Goal: Task Accomplishment & Management: Complete application form

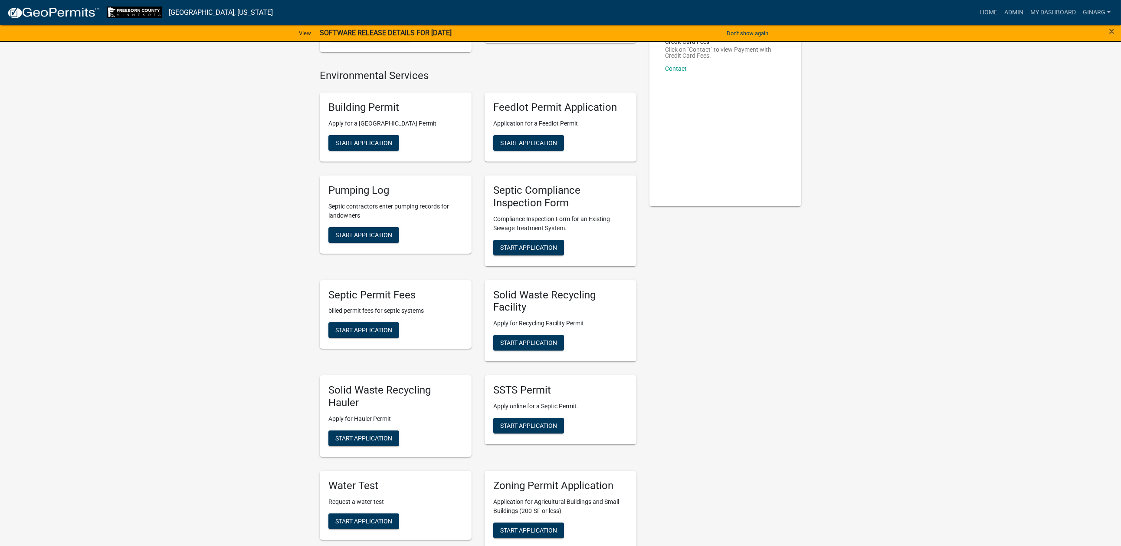
scroll to position [195, 0]
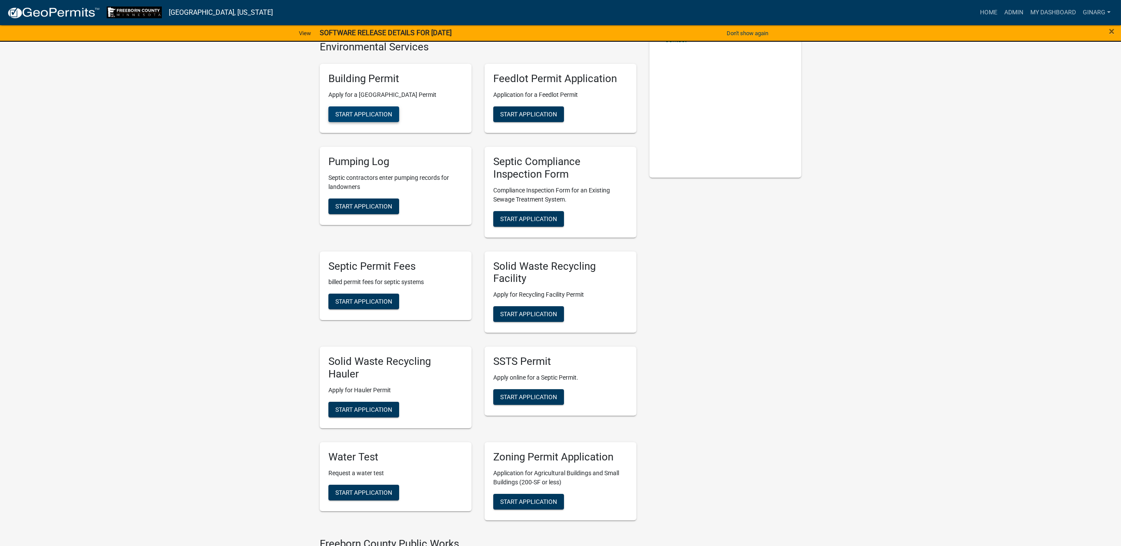
click at [392, 118] on span "Start Application" at bounding box center [363, 114] width 57 height 7
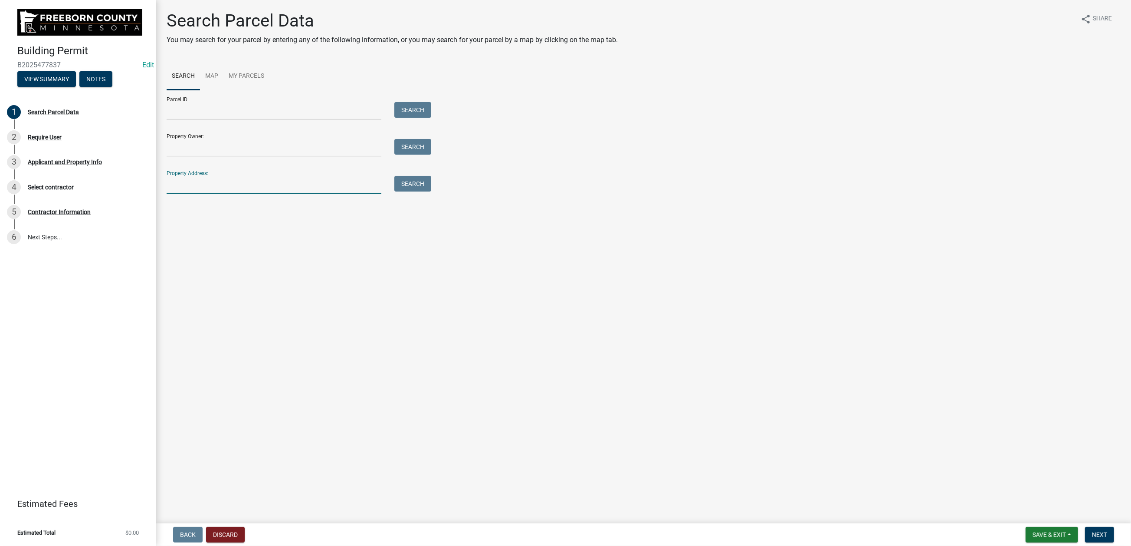
click at [215, 194] on input "Property Address:" at bounding box center [274, 185] width 215 height 18
type input "21527"
click at [425, 191] on button "Search" at bounding box center [413, 184] width 37 height 16
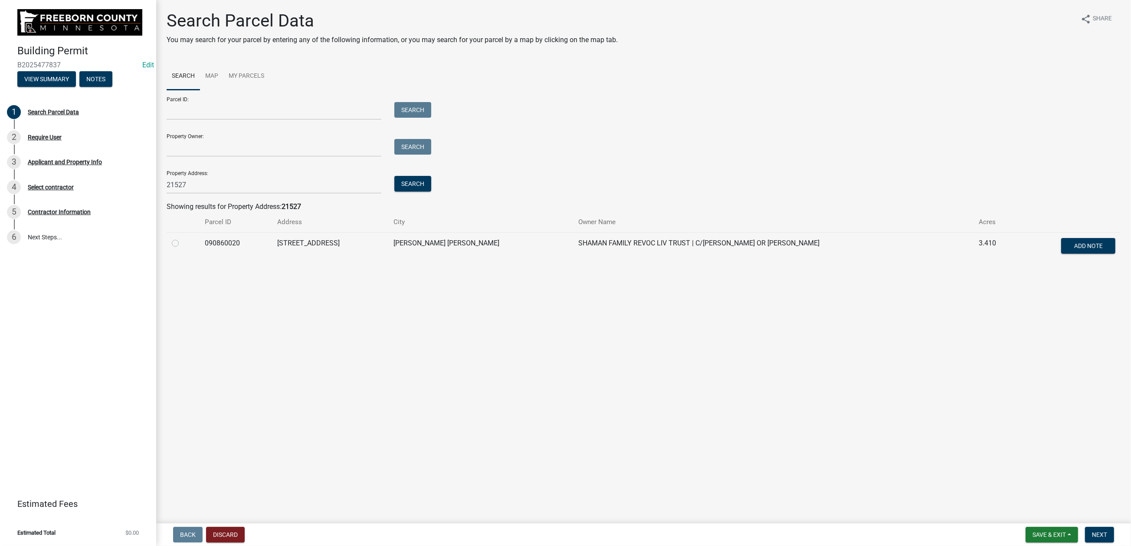
click at [182, 238] on label at bounding box center [182, 238] width 0 height 0
click at [188, 243] on input "radio" at bounding box center [185, 241] width 6 height 6
radio input "true"
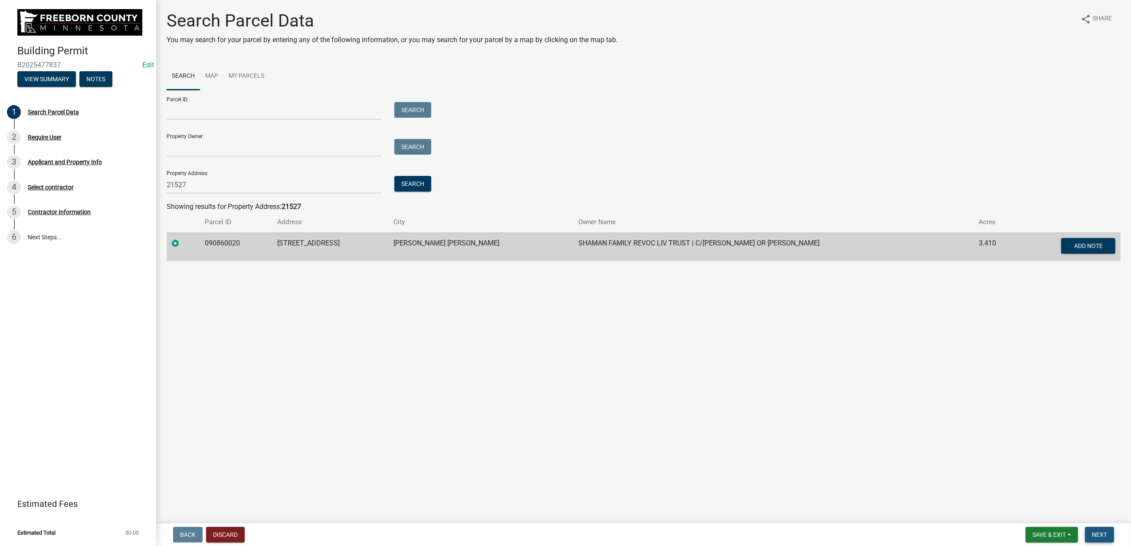
click at [1092, 531] on span "Next" at bounding box center [1099, 534] width 15 height 7
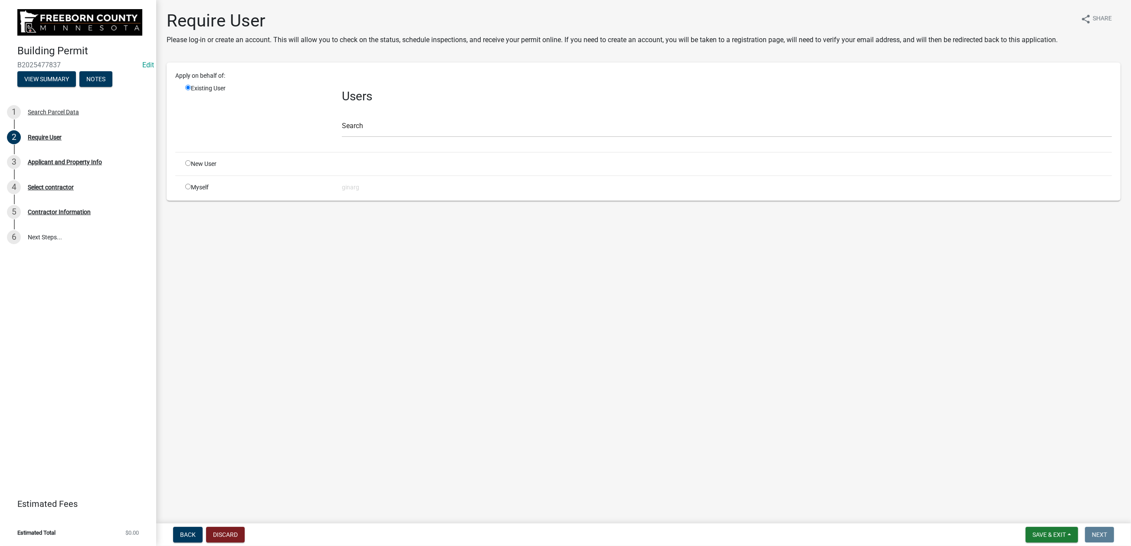
click at [191, 189] on input "radio" at bounding box center [188, 187] width 6 height 6
radio input "true"
radio input "false"
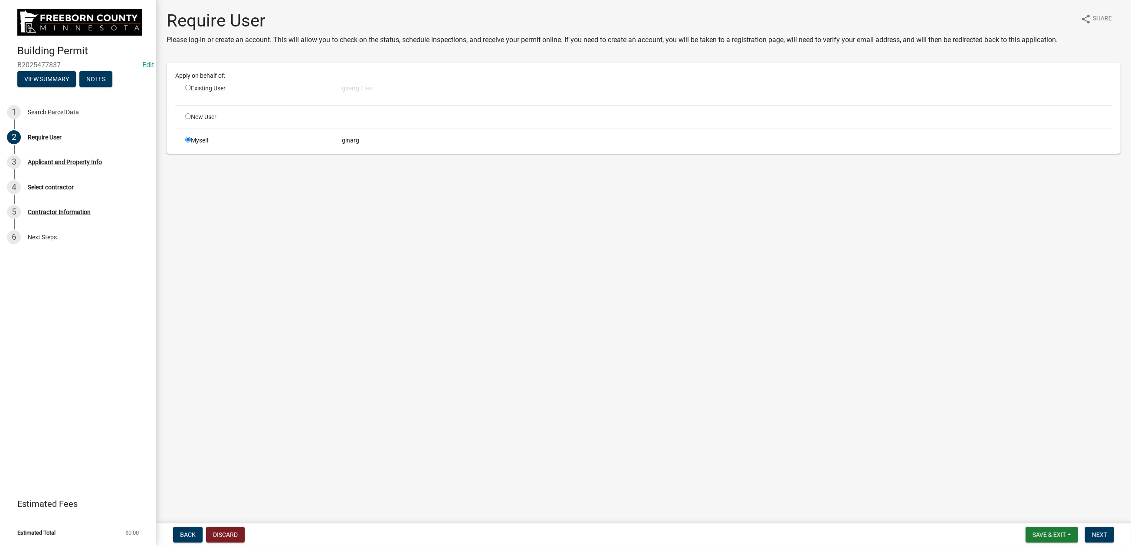
click at [1093, 523] on nav "Back Discard Save & Exit Save Save & Exit Next" at bounding box center [643, 534] width 975 height 23
click at [1092, 531] on span "Next" at bounding box center [1099, 534] width 15 height 7
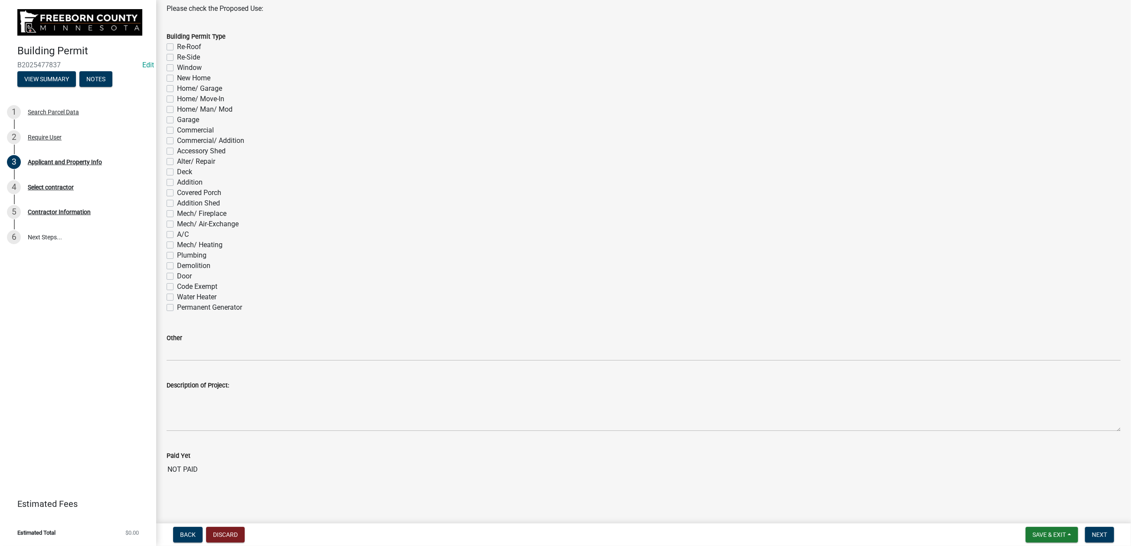
scroll to position [521, 0]
click at [178, 240] on label "A/C" at bounding box center [183, 234] width 12 height 10
click at [178, 235] on input "A/C" at bounding box center [180, 232] width 6 height 6
checkbox input "true"
checkbox input "false"
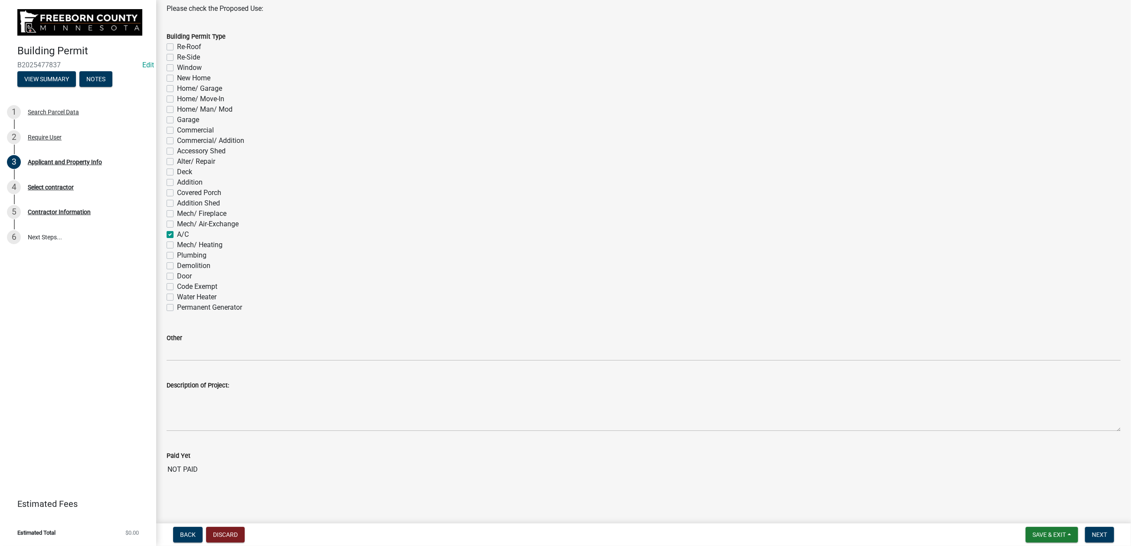
checkbox input "false"
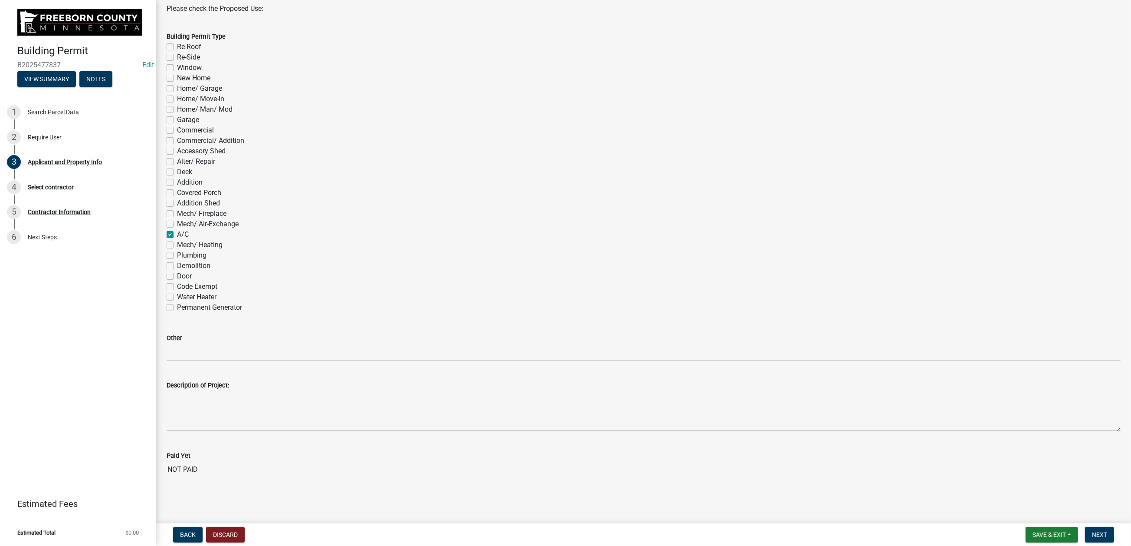
checkbox input "false"
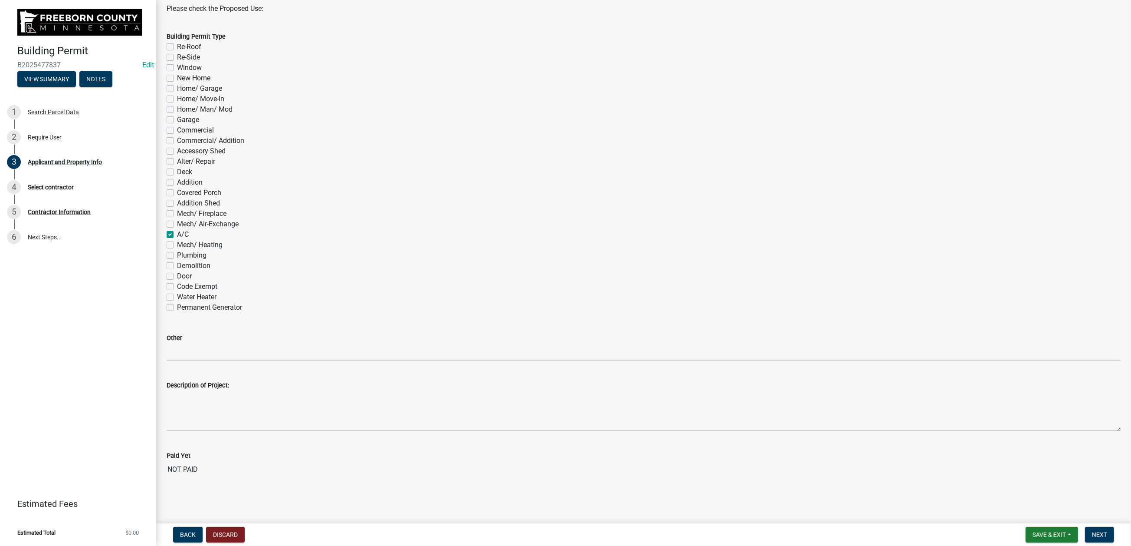
checkbox input "false"
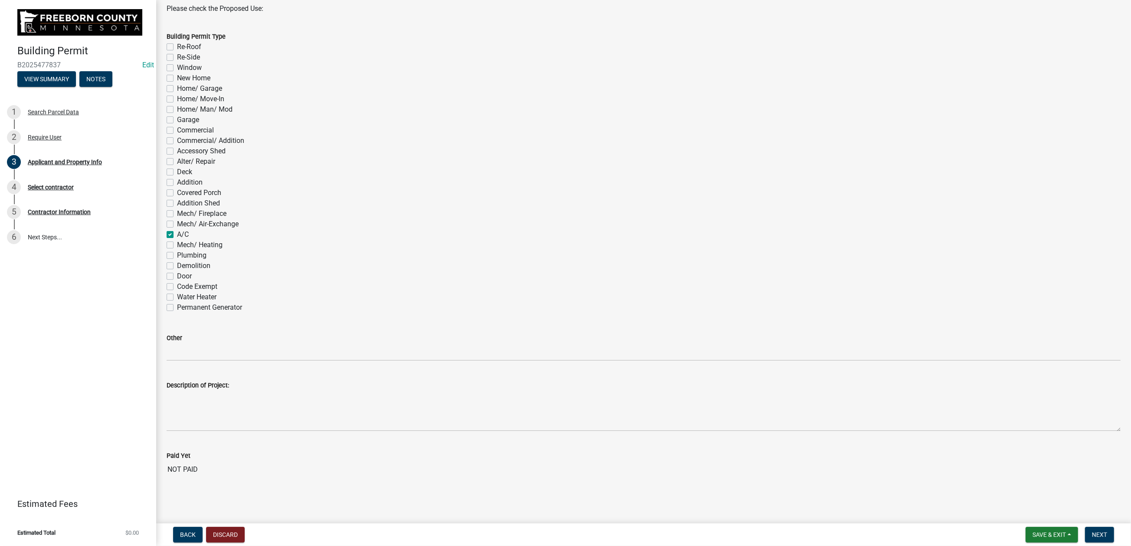
checkbox input "false"
checkbox input "true"
checkbox input "false"
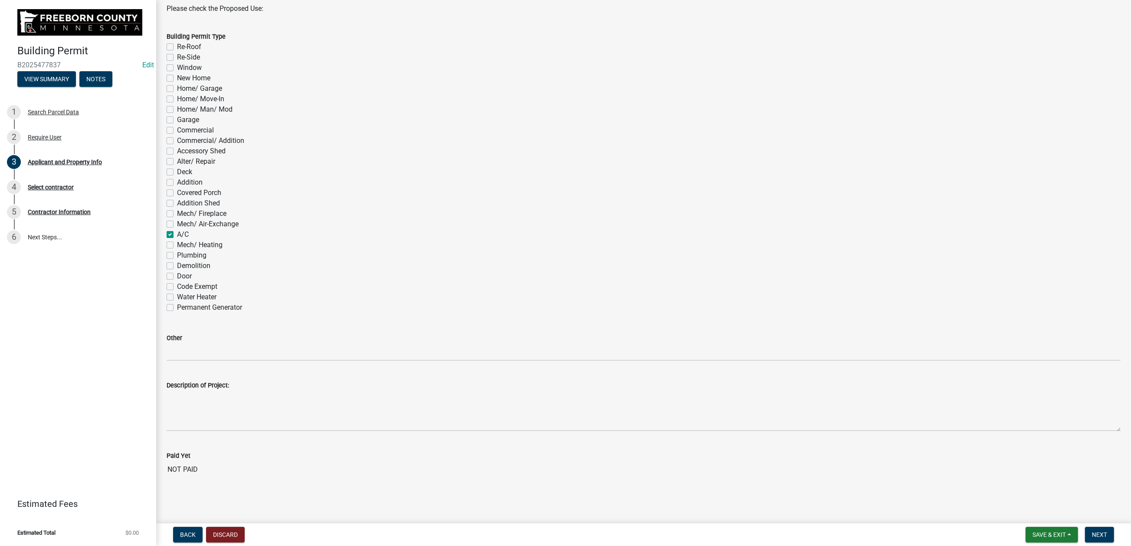
checkbox input "false"
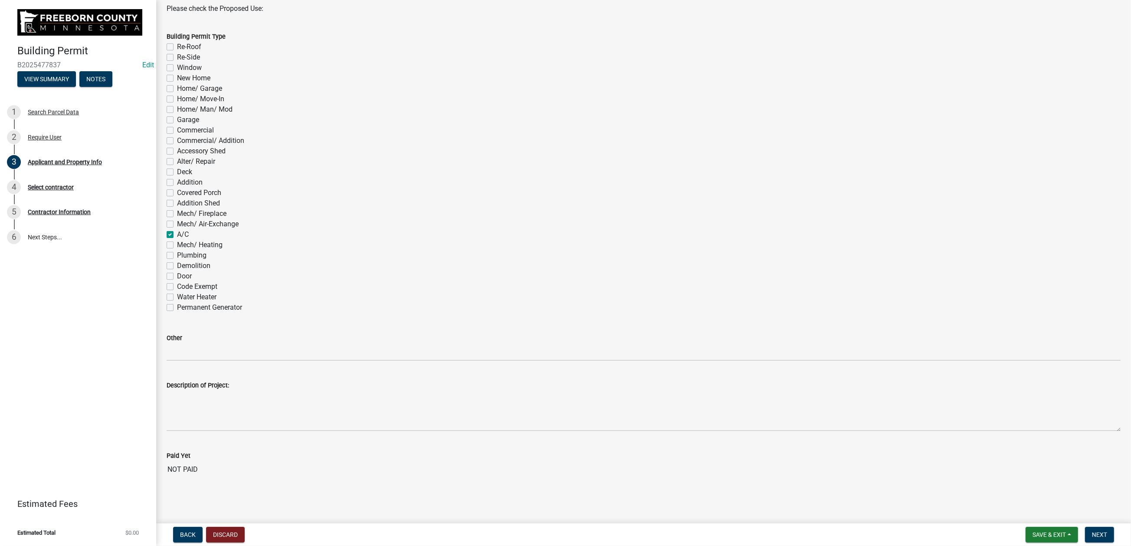
click at [177, 250] on label "Mech/ Heating" at bounding box center [200, 245] width 46 height 10
click at [177, 245] on input "Mech/ Heating" at bounding box center [180, 243] width 6 height 6
checkbox input "true"
checkbox input "false"
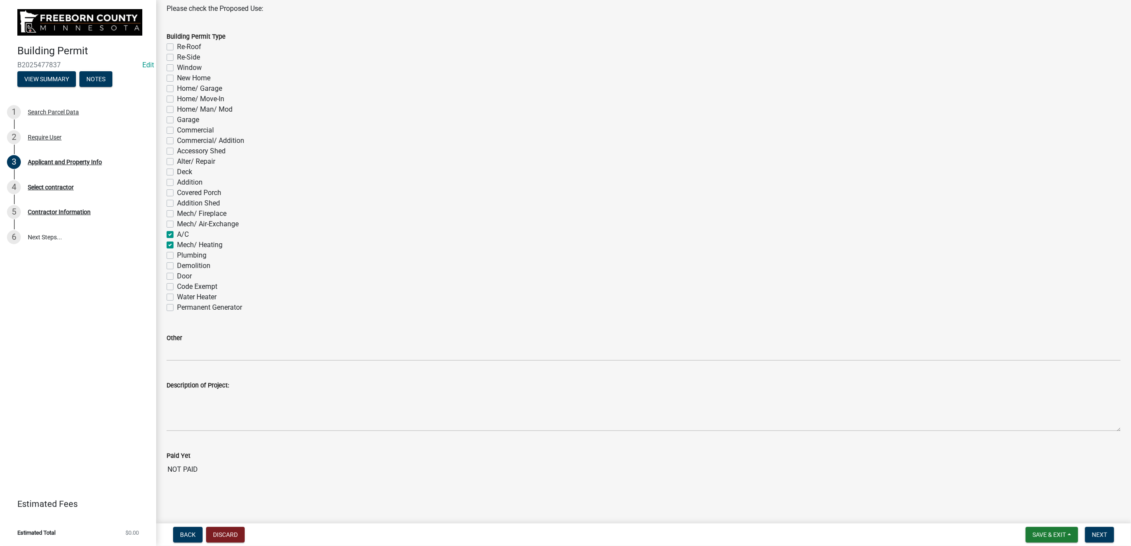
checkbox input "false"
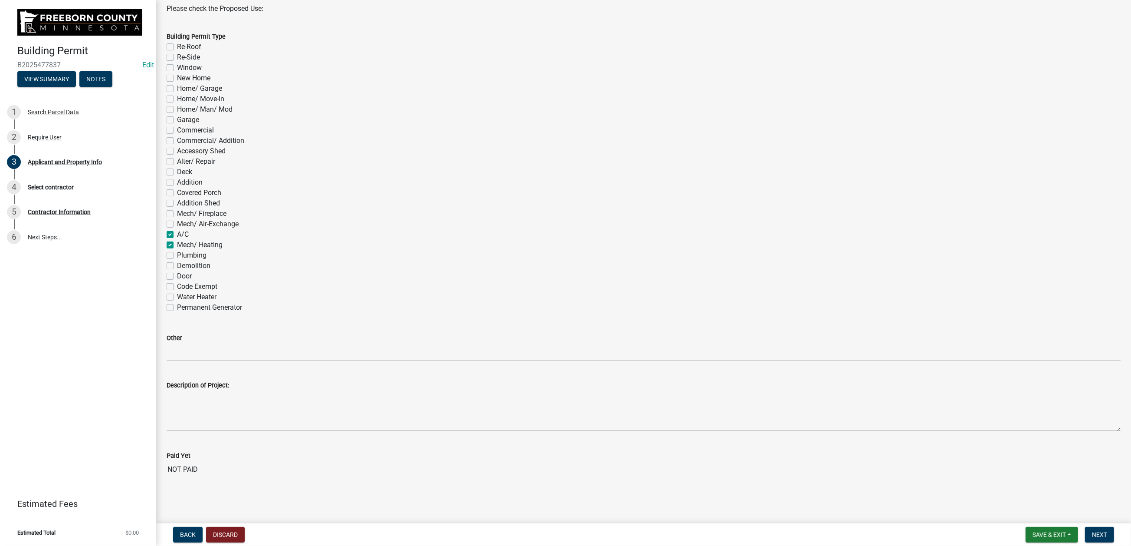
checkbox input "false"
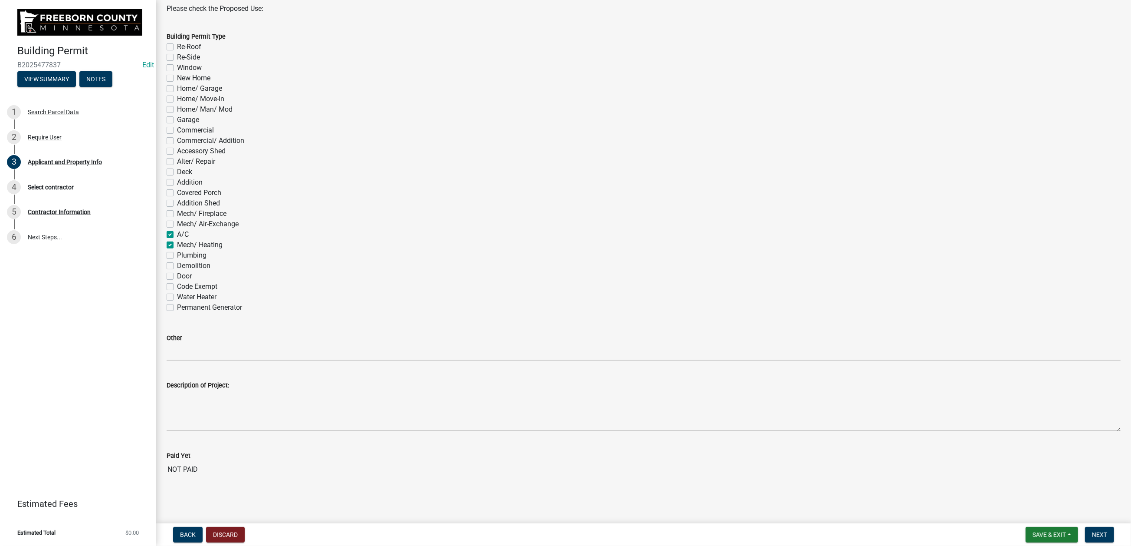
checkbox input "false"
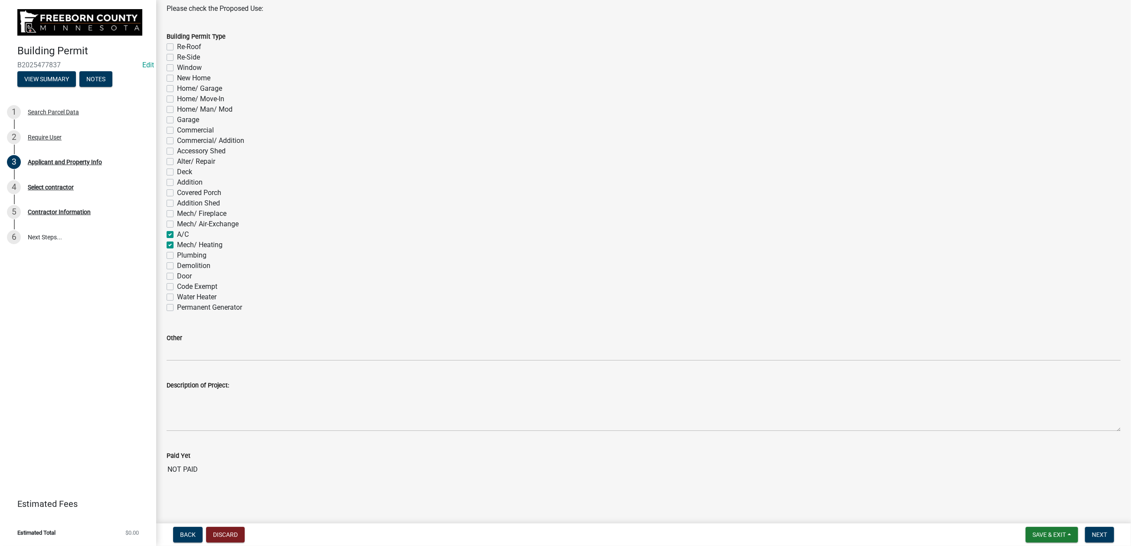
checkbox input "false"
checkbox input "true"
checkbox input "false"
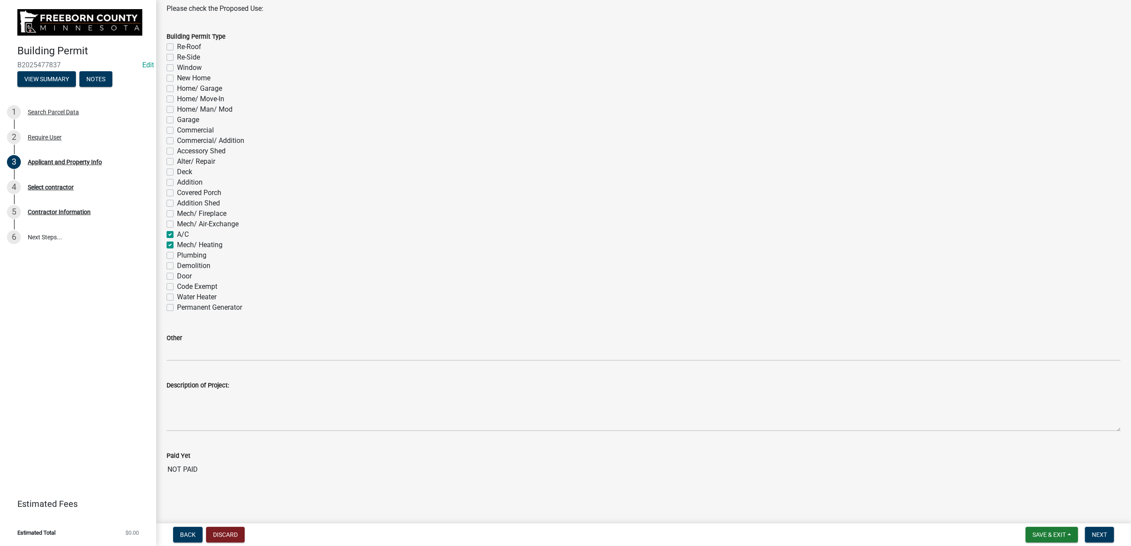
checkbox input "false"
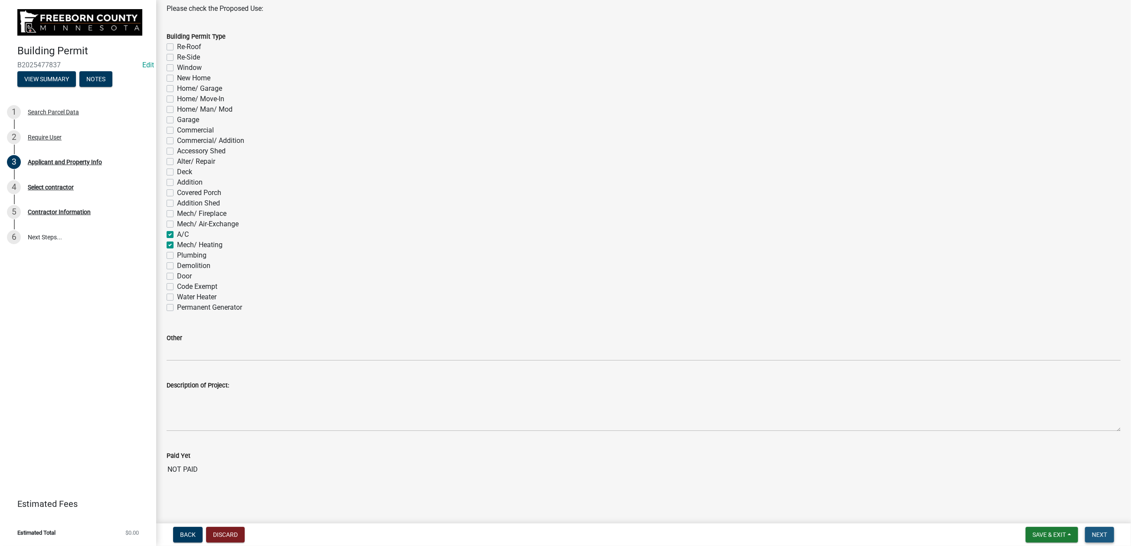
click at [1085, 526] on button "Next" at bounding box center [1099, 534] width 29 height 16
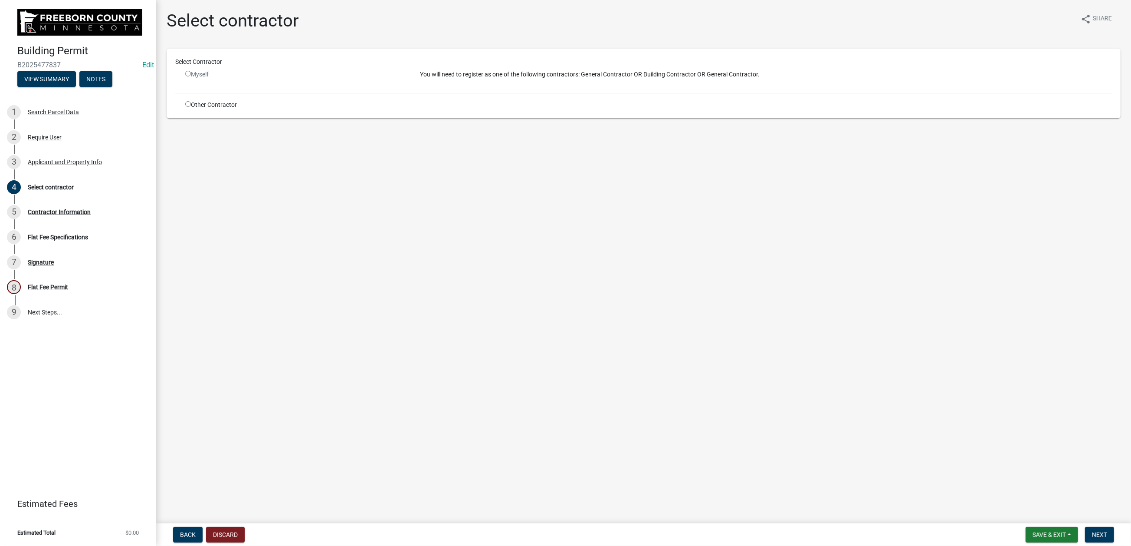
drag, startPoint x: 198, startPoint y: 157, endPoint x: 204, endPoint y: 186, distance: 29.7
click at [191, 107] on input "radio" at bounding box center [188, 104] width 6 height 6
radio input "true"
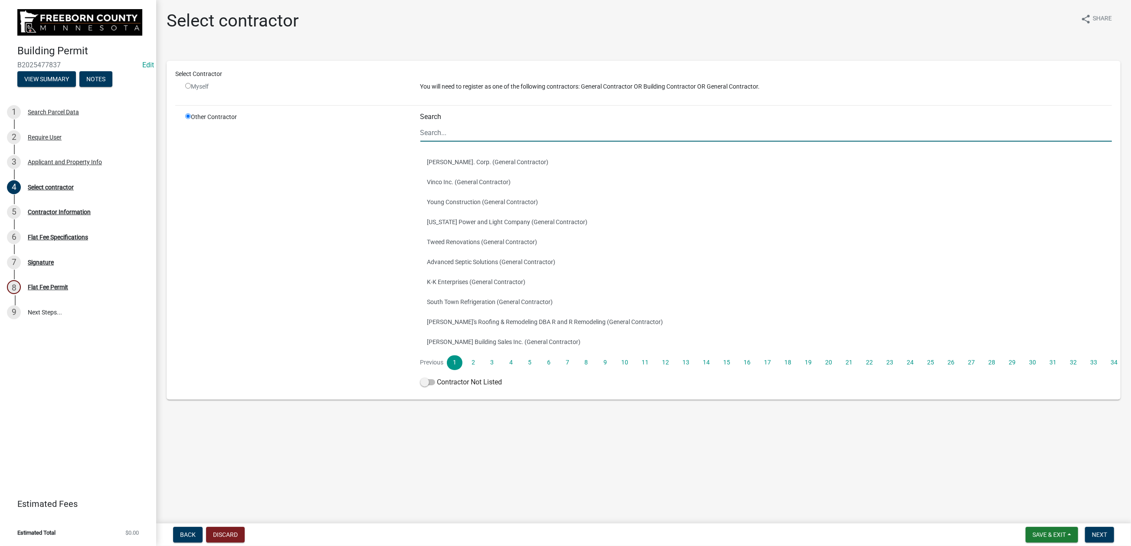
click at [448, 141] on input "Search" at bounding box center [767, 133] width 692 height 18
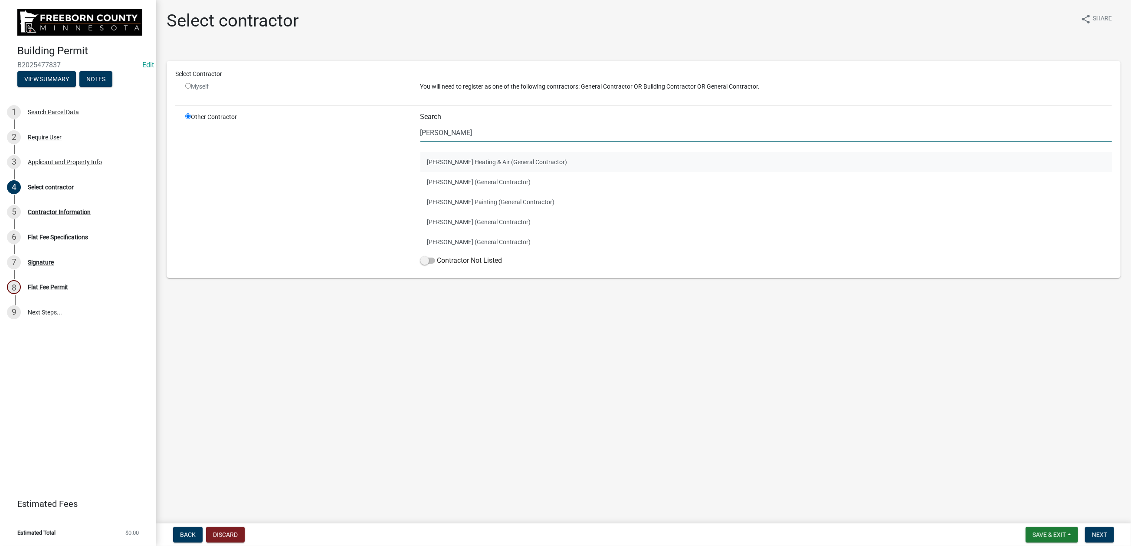
type input "[PERSON_NAME]"
click at [504, 172] on button "[PERSON_NAME] Heating & Air (General Contractor)" at bounding box center [767, 162] width 692 height 20
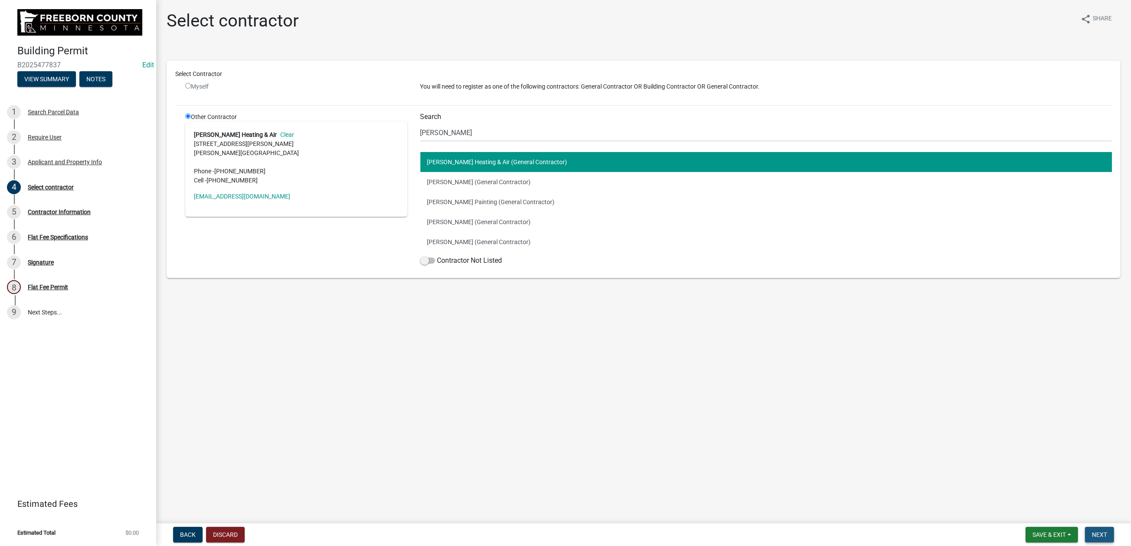
click at [1092, 532] on span "Next" at bounding box center [1099, 534] width 15 height 7
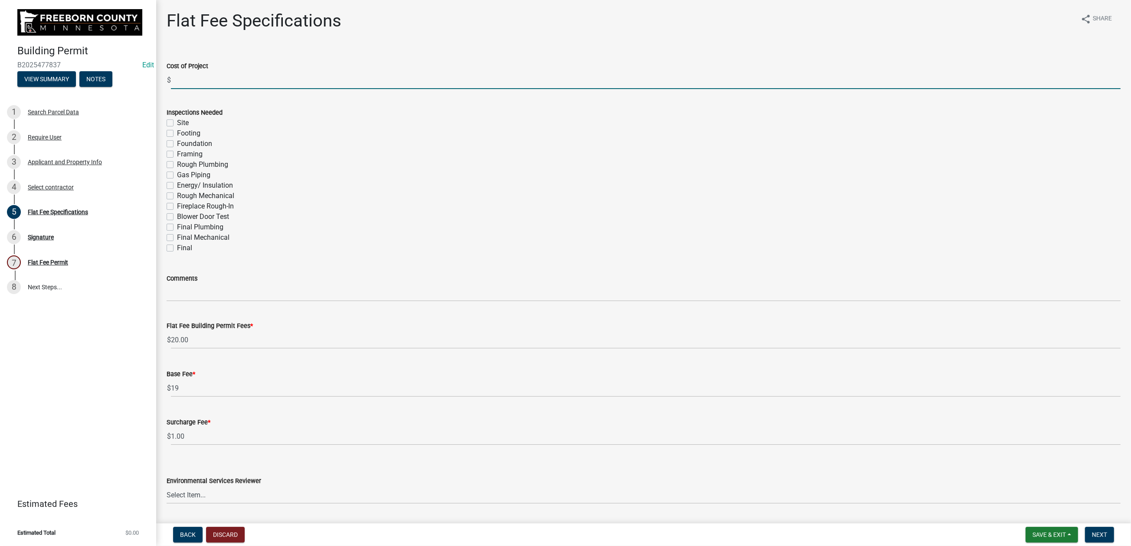
drag, startPoint x: 209, startPoint y: 119, endPoint x: 211, endPoint y: 123, distance: 4.9
click at [209, 89] on input "text" at bounding box center [646, 80] width 950 height 18
type input "2"
type input "9720"
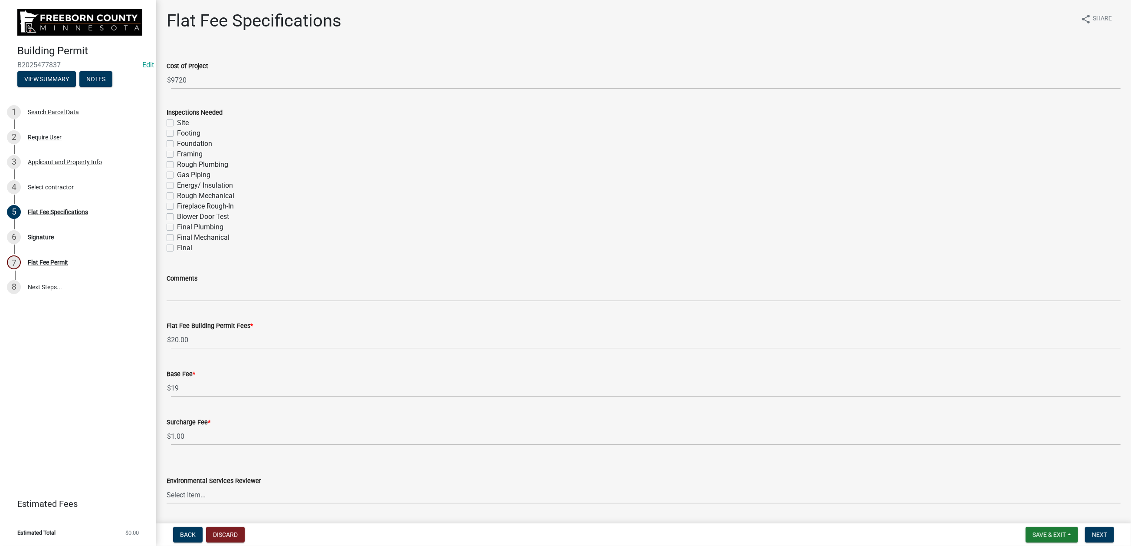
click at [178, 243] on label "Final Mechanical" at bounding box center [203, 237] width 53 height 10
click at [178, 238] on input "Final Mechanical" at bounding box center [180, 235] width 6 height 6
checkbox input "true"
checkbox input "false"
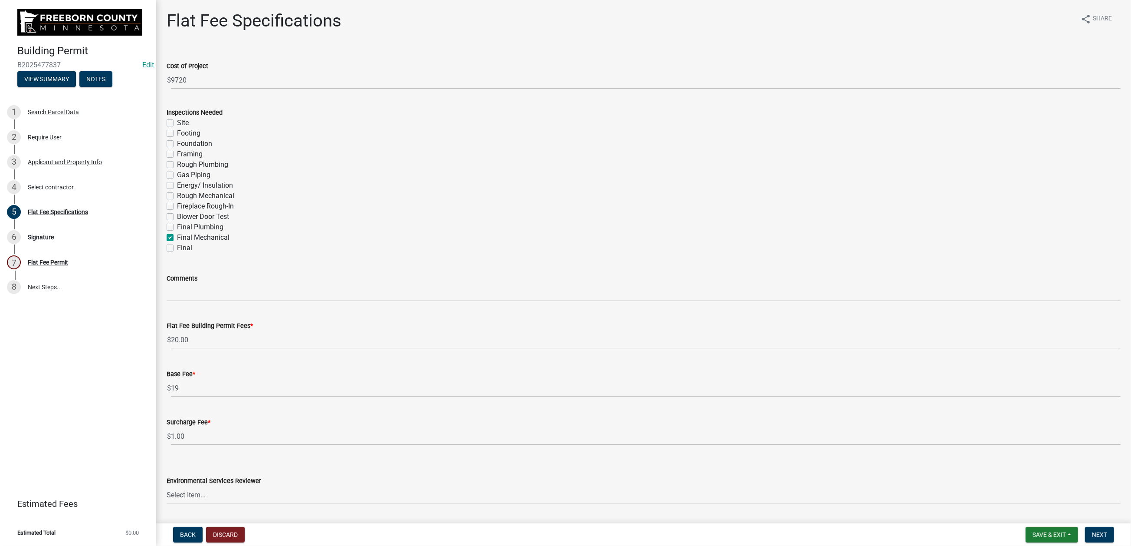
checkbox input "false"
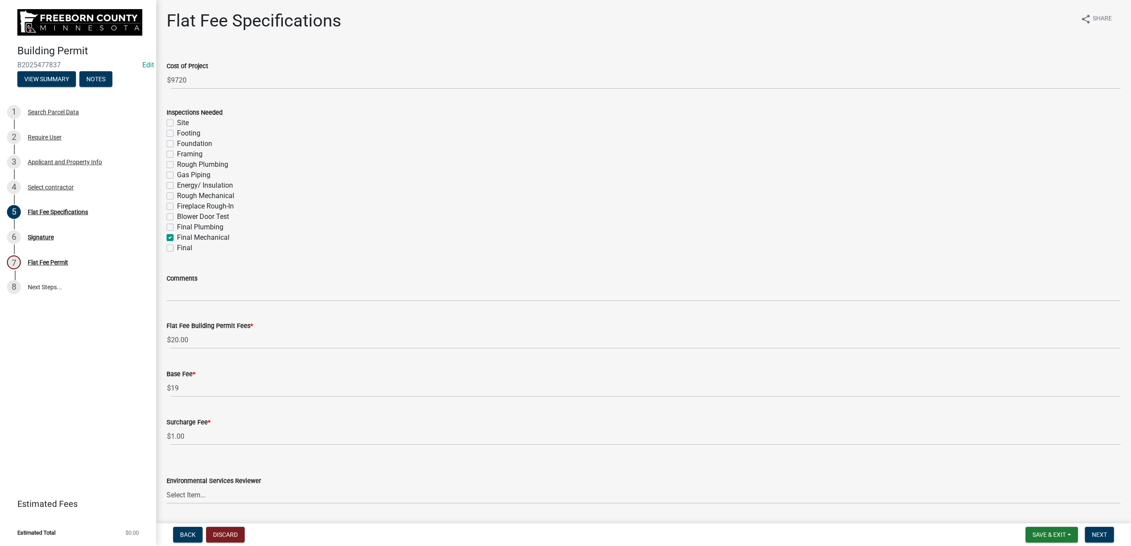
checkbox input "false"
checkbox input "true"
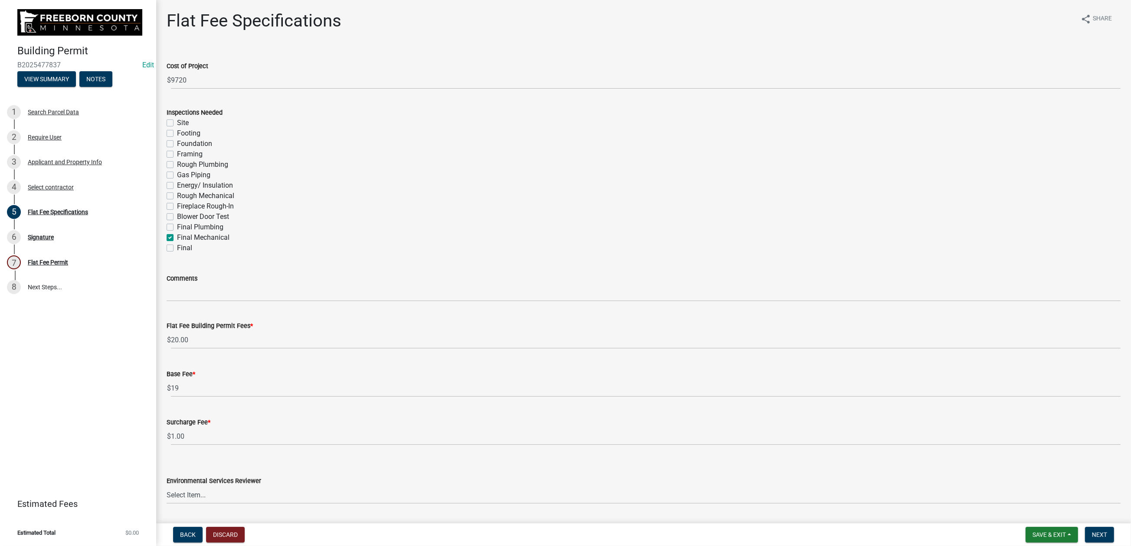
checkbox input "false"
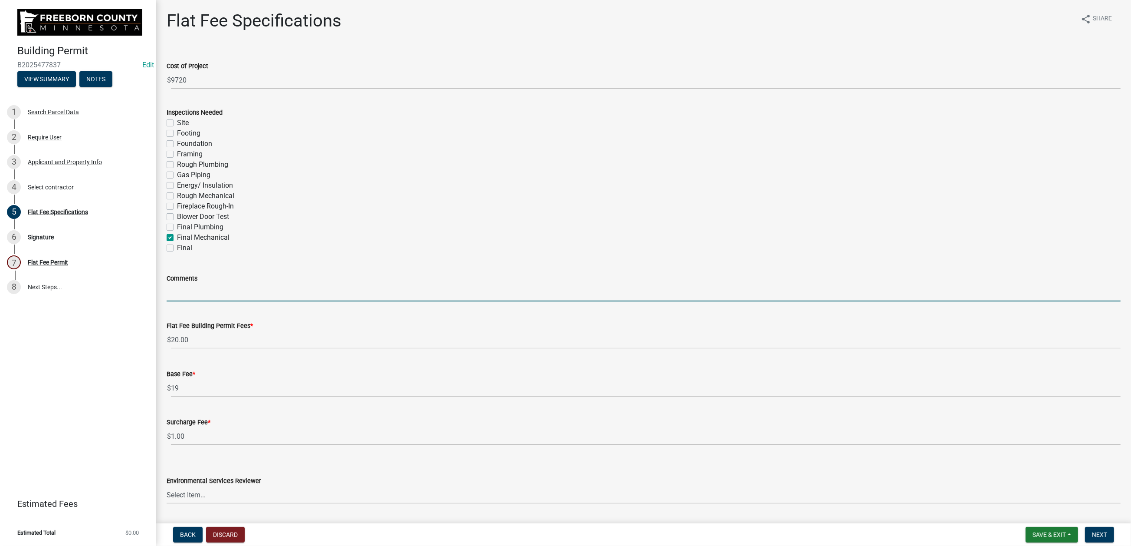
click at [177, 301] on input "Comments" at bounding box center [644, 292] width 954 height 18
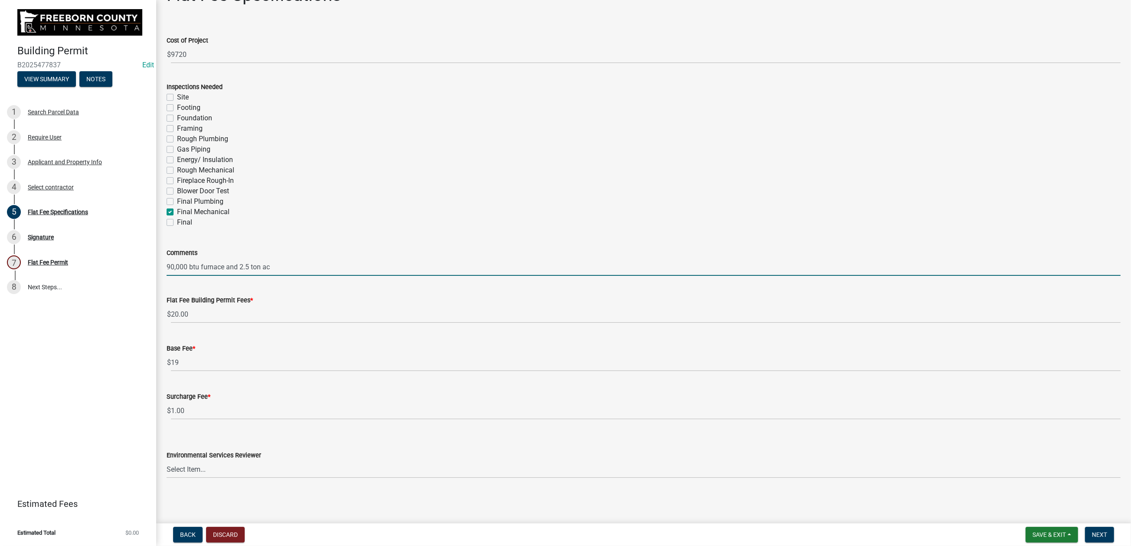
scroll to position [282, 0]
type input "90,000 btu furnace and 2.5 ton ac"
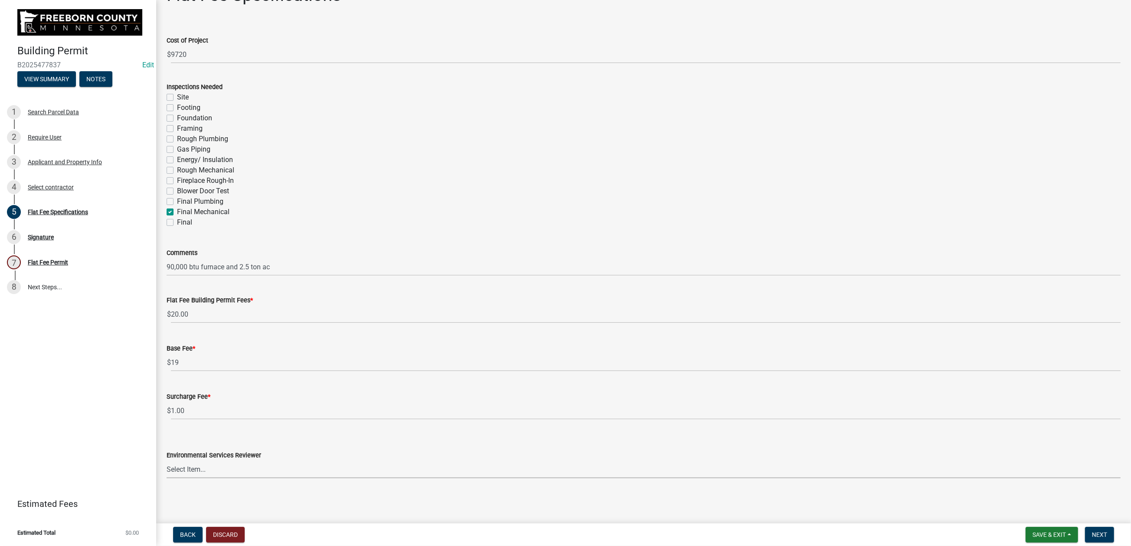
click at [527, 460] on select "Select Item... [PERSON_NAME] [PERSON_NAME] [PERSON_NAME] [PERSON_NAME] [PERSON_…" at bounding box center [644, 469] width 954 height 18
click at [171, 460] on select "Select Item... [PERSON_NAME] [PERSON_NAME] [PERSON_NAME] [PERSON_NAME] [PERSON_…" at bounding box center [644, 469] width 954 height 18
select select "cf5e982a-8fde-449d-bcd8-be8cdfb99374"
click at [1093, 531] on span "Next" at bounding box center [1099, 534] width 15 height 7
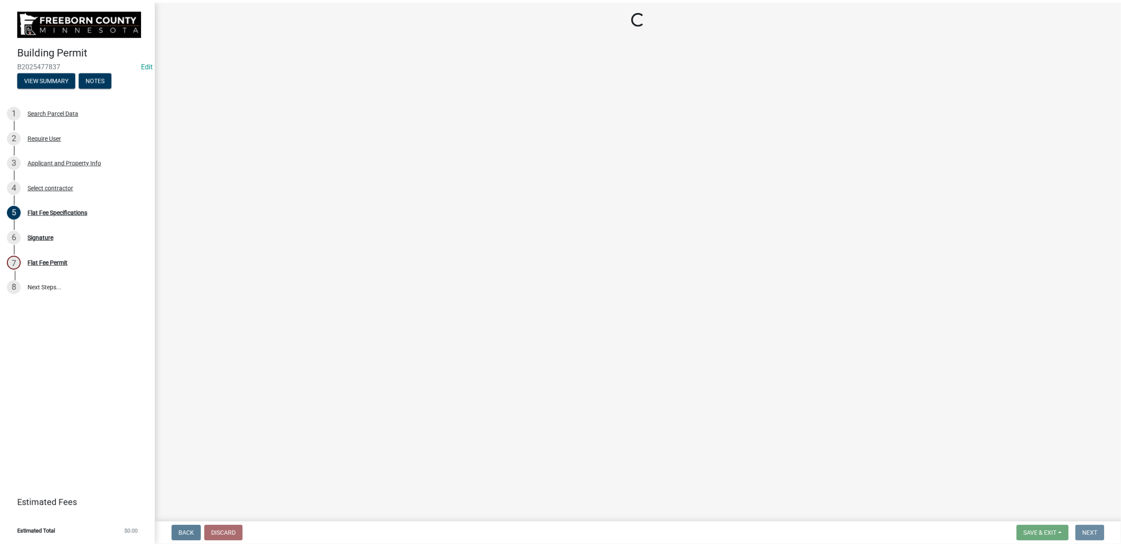
scroll to position [0, 0]
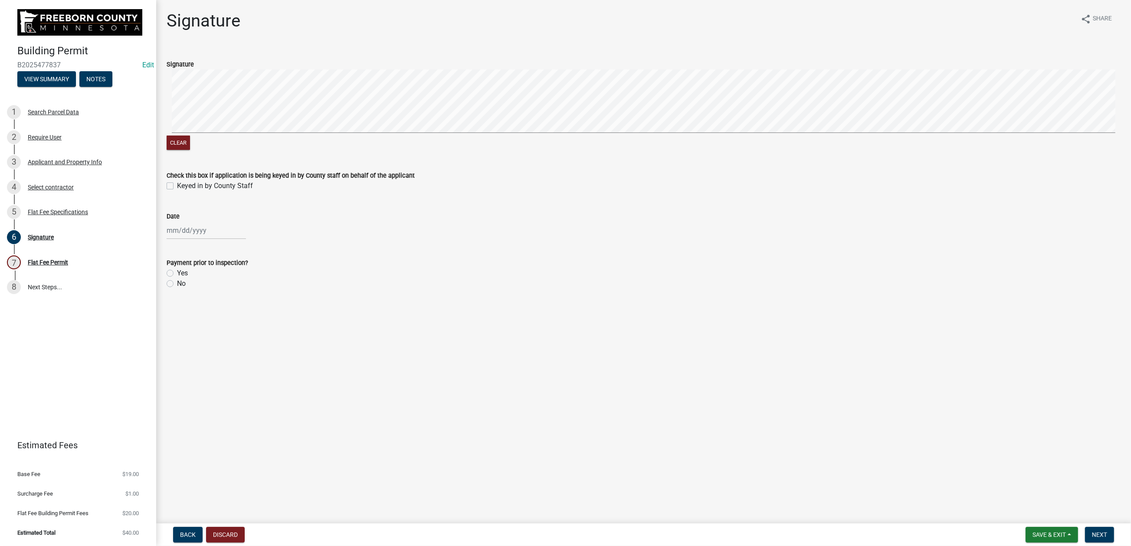
click at [177, 191] on label "Keyed in by County Staff" at bounding box center [215, 186] width 76 height 10
click at [177, 186] on input "Keyed in by County Staff" at bounding box center [180, 184] width 6 height 6
checkbox input "true"
select select "9"
select select "2025"
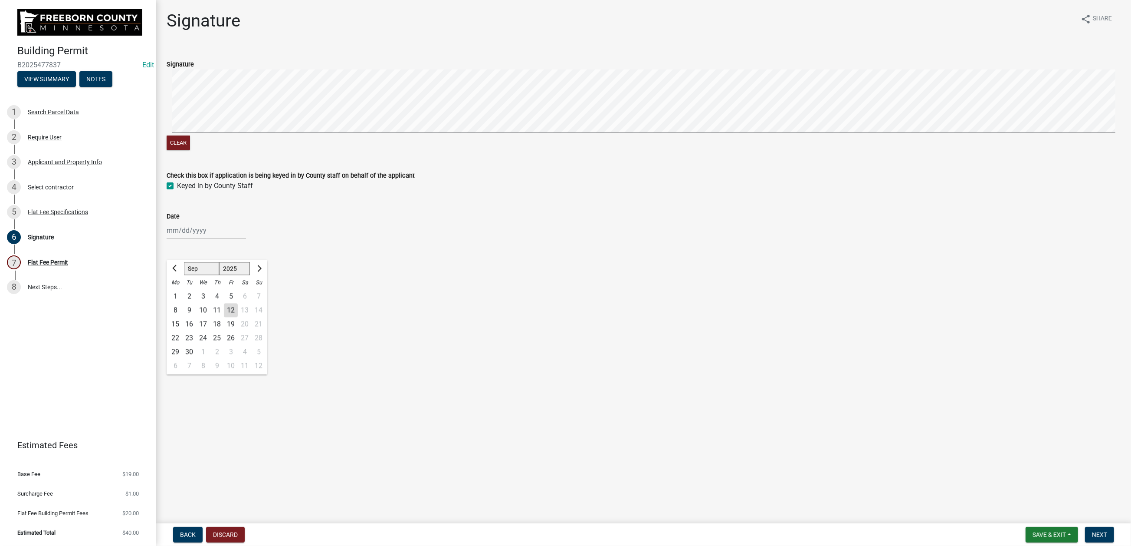
click at [184, 239] on div "[PERSON_NAME] Feb Mar Apr [PERSON_NAME][DATE] Oct Nov [DATE] 1526 1527 1528 152…" at bounding box center [206, 230] width 79 height 18
click at [238, 317] on div "12" at bounding box center [231, 310] width 14 height 14
type input "[DATE]"
click at [177, 289] on label "No" at bounding box center [181, 283] width 9 height 10
click at [177, 284] on input "No" at bounding box center [180, 281] width 6 height 6
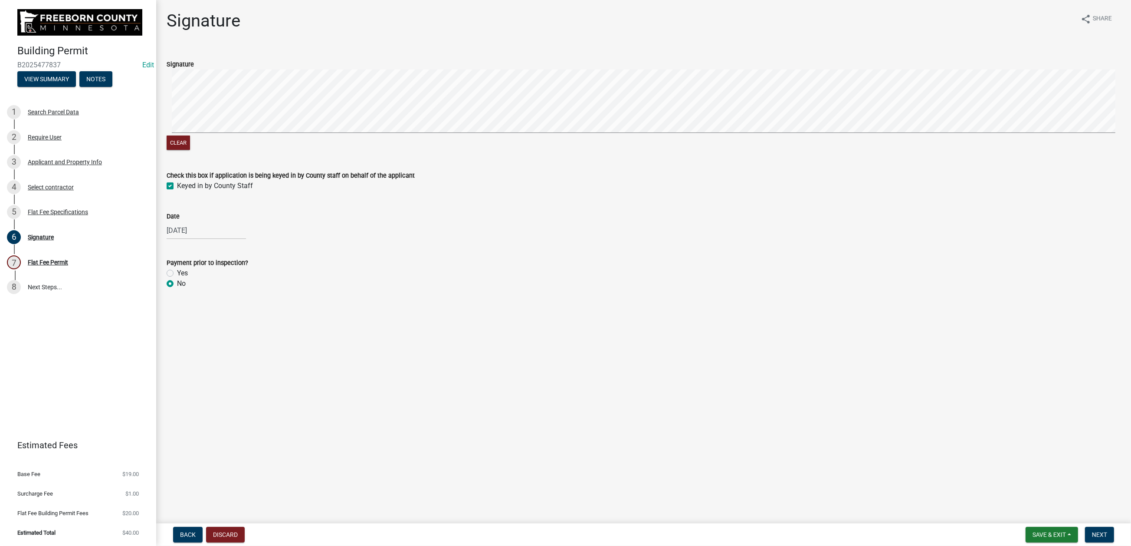
radio input "true"
click at [1092, 531] on span "Next" at bounding box center [1099, 534] width 15 height 7
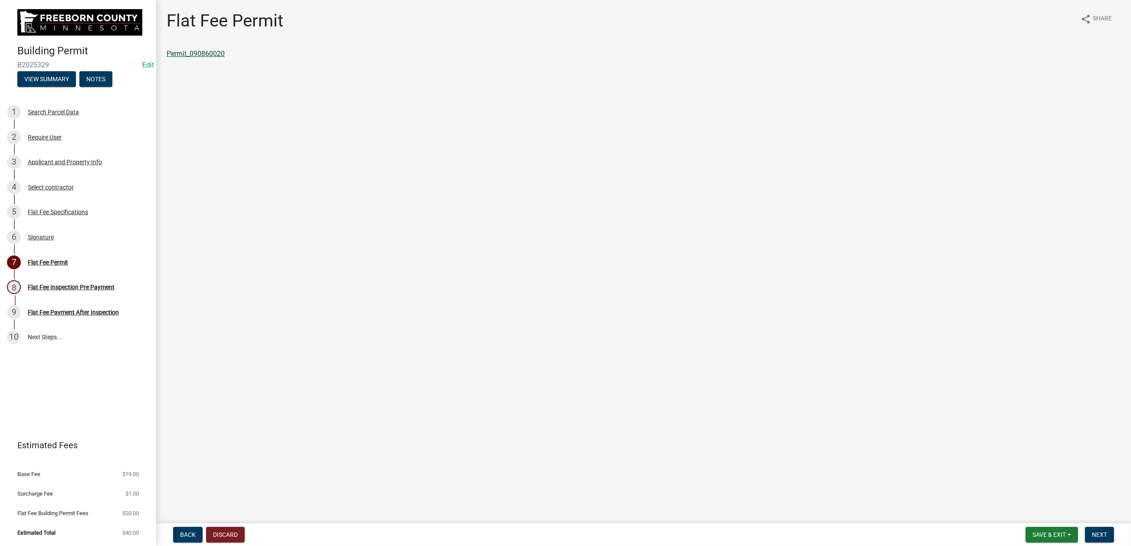
click at [218, 58] on link "Permit_090860020" at bounding box center [196, 53] width 58 height 8
click at [1033, 531] on span "Save & Exit" at bounding box center [1049, 534] width 33 height 7
drag, startPoint x: 1006, startPoint y: 493, endPoint x: 952, endPoint y: 446, distance: 71.4
click at [1009, 493] on button "Save & Exit" at bounding box center [1043, 503] width 69 height 21
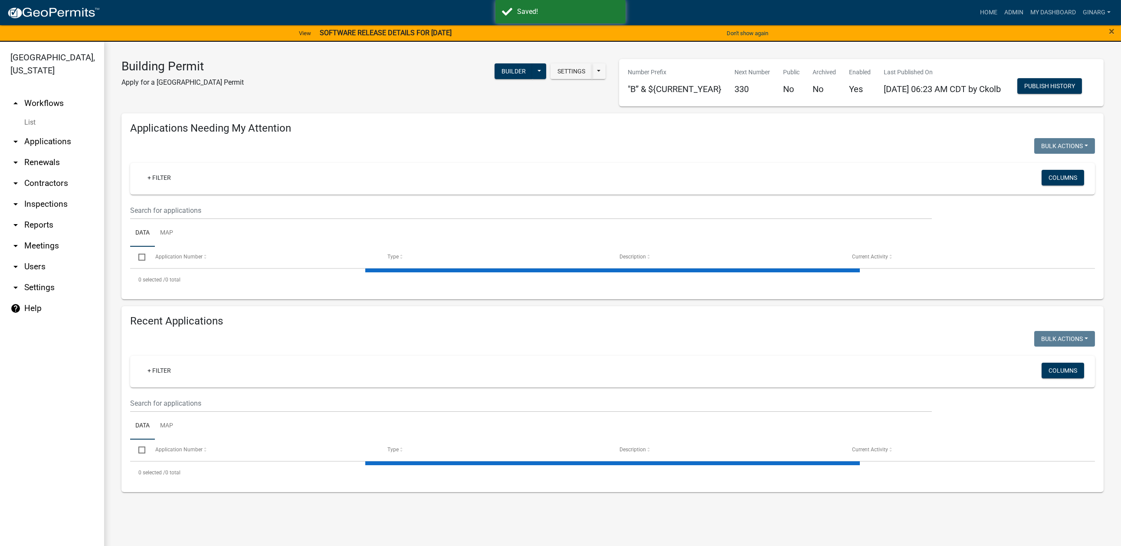
select select "3: 100"
